Goal: Information Seeking & Learning: Learn about a topic

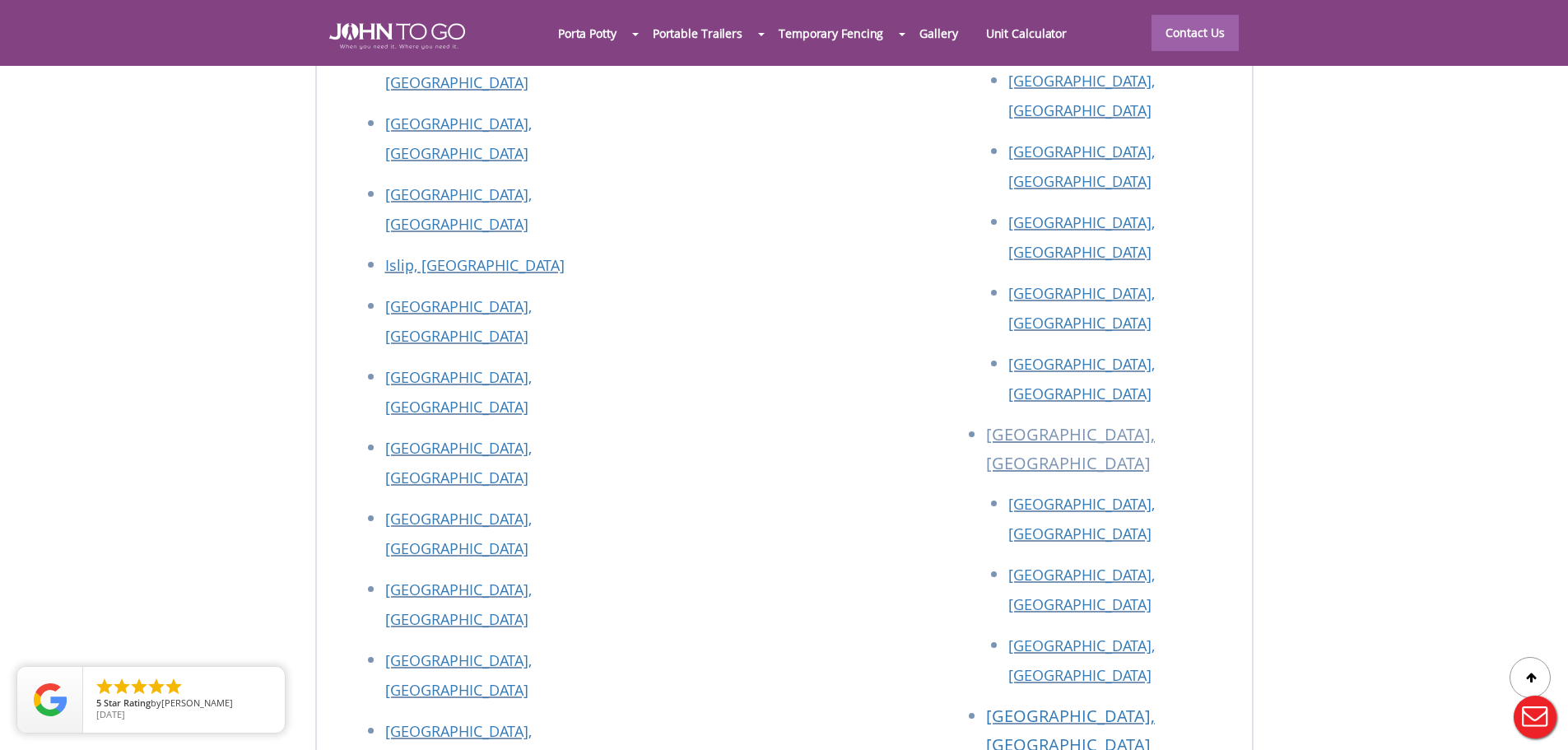
scroll to position [7443, 0]
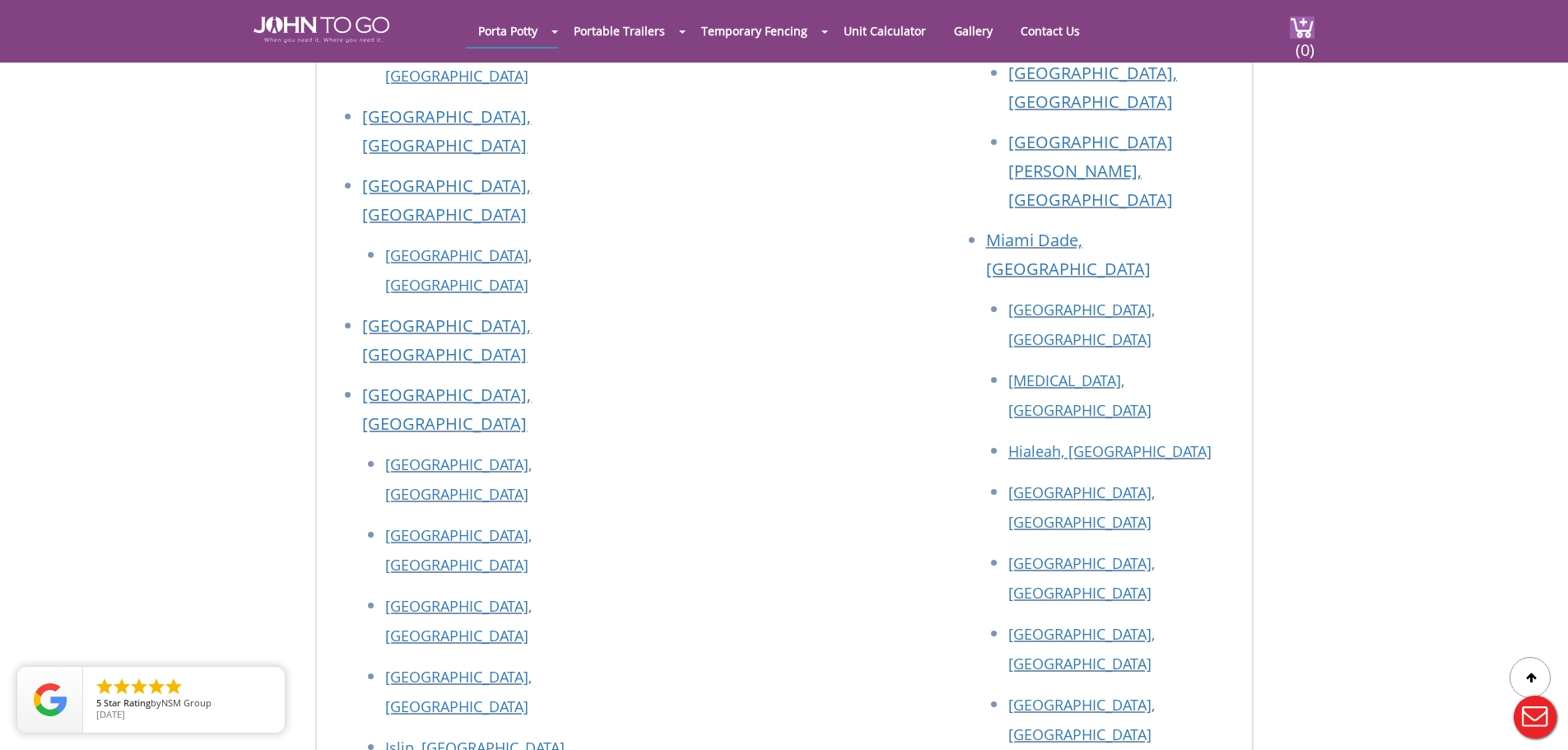
scroll to position [4137, 0]
